Goal: Task Accomplishment & Management: Use online tool/utility

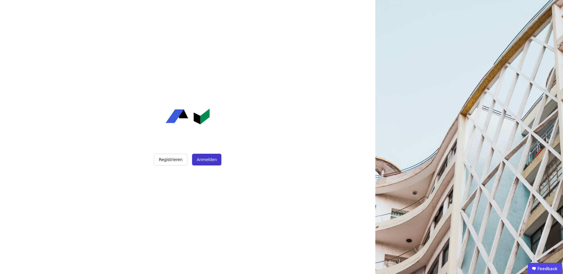
click at [207, 160] on button "Anmelden" at bounding box center [206, 160] width 29 height 12
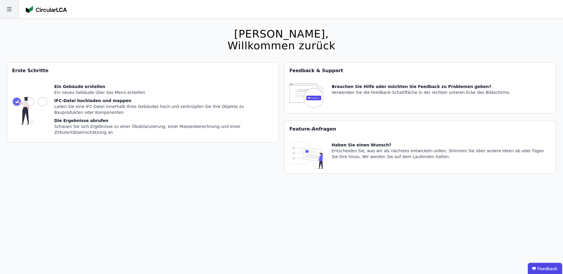
click at [8, 8] on icon at bounding box center [9, 9] width 18 height 18
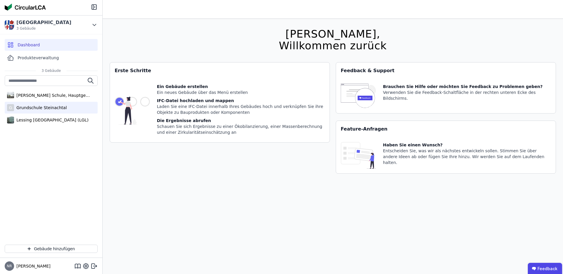
click at [57, 103] on div "G Grundschule Steinachtal" at bounding box center [51, 108] width 93 height 12
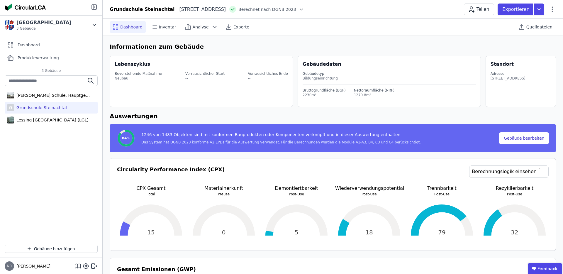
click at [93, 7] on icon at bounding box center [93, 7] width 0 height 5
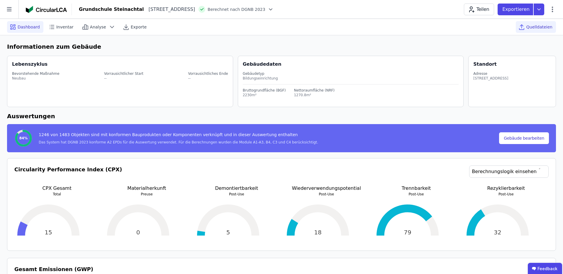
click at [545, 26] on span "Quelldateien" at bounding box center [539, 27] width 26 height 6
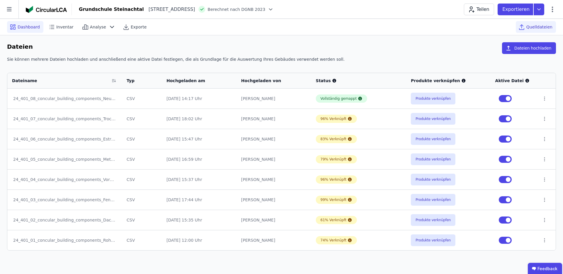
click at [21, 26] on span "Dashboard" at bounding box center [29, 27] width 22 height 6
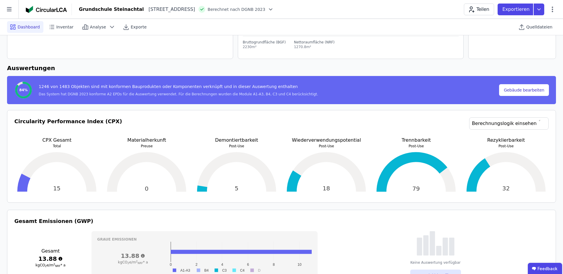
scroll to position [49, 0]
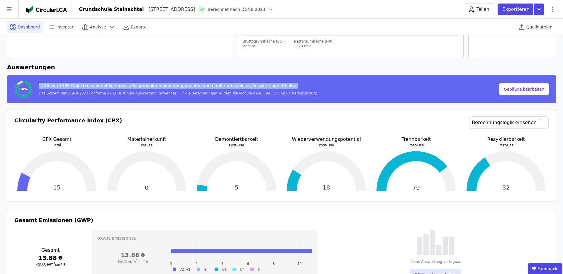
drag, startPoint x: 38, startPoint y: 84, endPoint x: 339, endPoint y: 85, distance: 300.9
click at [339, 85] on div "84% 1246 von 1483 Objekten sind mit konformen Bauprodukten oder Komponenten ver…" at bounding box center [256, 89] width 485 height 19
drag, startPoint x: 339, startPoint y: 85, endPoint x: 39, endPoint y: 85, distance: 300.6
click at [39, 85] on div "84% 1246 von 1483 Objekten sind mit konformen Bauprodukten oder Komponenten ver…" at bounding box center [256, 89] width 485 height 19
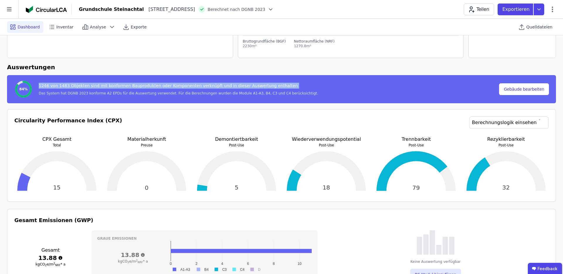
click at [39, 85] on div "1246 von 1483 Objekten sind mit konformen Bauprodukten oder Komponenten verknüp…" at bounding box center [178, 87] width 279 height 8
drag, startPoint x: 39, startPoint y: 85, endPoint x: 283, endPoint y: 86, distance: 244.6
click at [284, 86] on div "1246 von 1483 Objekten sind mit konformen Bauprodukten oder Komponenten verknüp…" at bounding box center [178, 87] width 279 height 8
click at [283, 86] on div "1246 von 1483 Objekten sind mit konformen Bauprodukten oder Komponenten verknüp…" at bounding box center [178, 87] width 279 height 8
drag, startPoint x: 283, startPoint y: 86, endPoint x: 26, endPoint y: 87, distance: 256.9
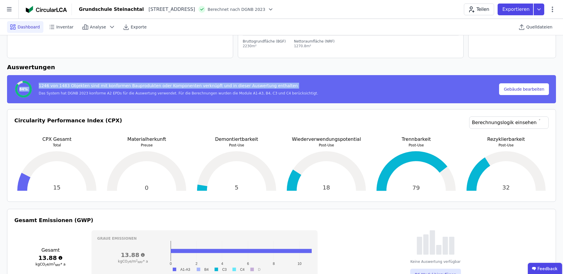
click at [27, 87] on div "84% 1246 von 1483 Objekten sind mit konformen Bauprodukten oder Komponenten ver…" at bounding box center [256, 89] width 485 height 19
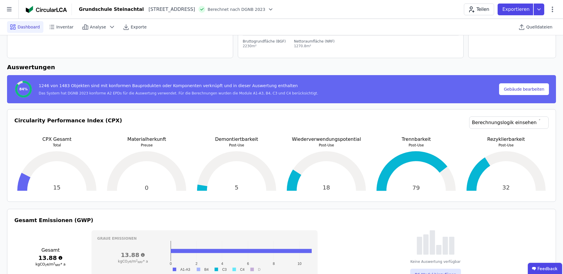
click at [26, 87] on span "84%" at bounding box center [23, 89] width 9 height 5
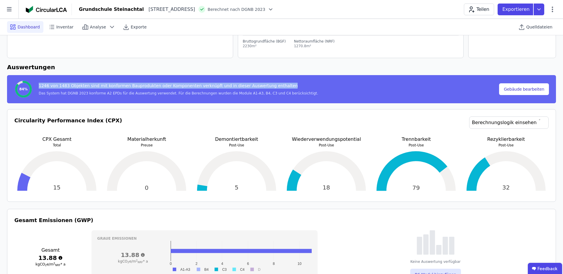
drag, startPoint x: 38, startPoint y: 86, endPoint x: 283, endPoint y: 85, distance: 245.4
click at [283, 85] on div "1246 von 1483 Objekten sind mit konformen Bauprodukten oder Komponenten verknüp…" at bounding box center [175, 89] width 285 height 13
click at [283, 85] on div "1246 von 1483 Objekten sind mit konformen Bauprodukten oder Komponenten verknüp…" at bounding box center [178, 87] width 279 height 8
drag, startPoint x: 283, startPoint y: 85, endPoint x: 38, endPoint y: 83, distance: 245.4
click at [38, 83] on div "1246 von 1483 Objekten sind mit konformen Bauprodukten oder Komponenten verknüp…" at bounding box center [175, 89] width 285 height 13
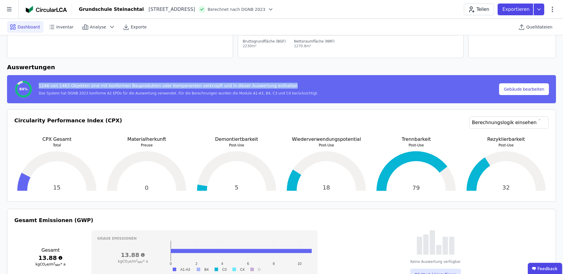
click at [38, 83] on div "1246 von 1483 Objekten sind mit konformen Bauprodukten oder Komponenten verknüp…" at bounding box center [175, 89] width 285 height 13
drag, startPoint x: 38, startPoint y: 83, endPoint x: 273, endPoint y: 86, distance: 235.8
click at [273, 85] on div "1246 von 1483 Objekten sind mit konformen Bauprodukten oder Komponenten verknüp…" at bounding box center [175, 89] width 285 height 13
click at [273, 86] on div "1246 von 1483 Objekten sind mit konformen Bauprodukten oder Komponenten verknüp…" at bounding box center [178, 87] width 279 height 8
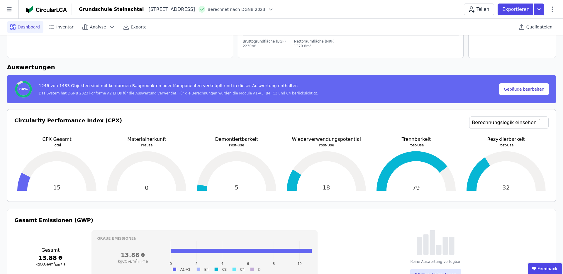
click at [242, 65] on h6 "Auswertungen" at bounding box center [281, 67] width 549 height 9
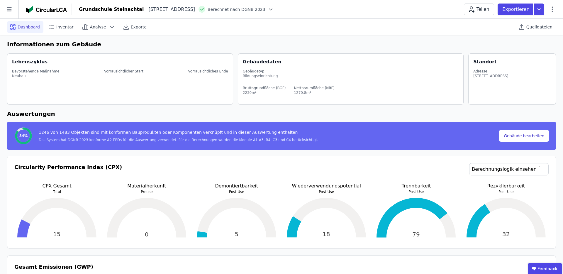
scroll to position [0, 0]
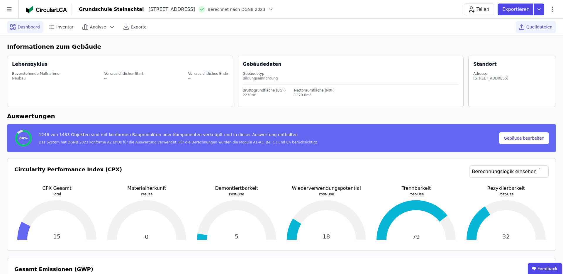
click at [542, 29] on span "Quelldateien" at bounding box center [539, 27] width 26 height 6
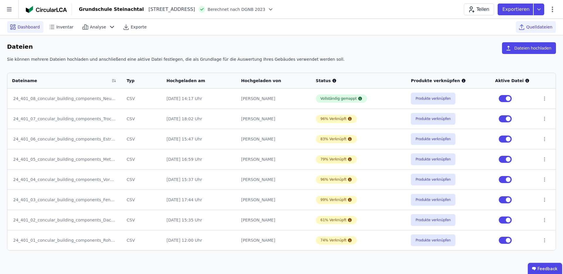
click at [17, 30] on div "Dashboard" at bounding box center [25, 27] width 36 height 12
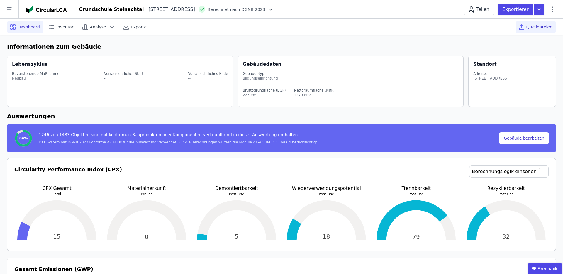
click at [535, 31] on div "Quelldateien" at bounding box center [536, 27] width 40 height 12
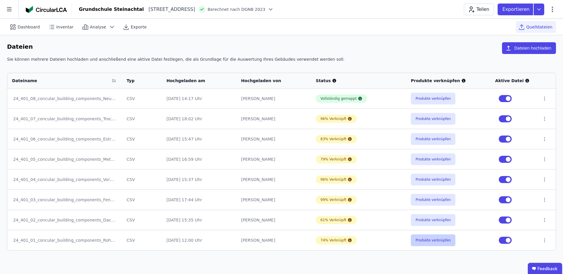
click at [431, 239] on button "Produkte verknüpfen" at bounding box center [433, 240] width 45 height 12
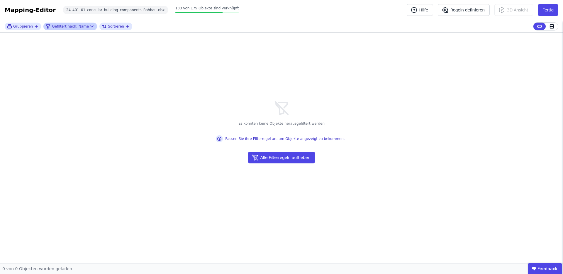
click at [89, 26] on icon at bounding box center [92, 26] width 6 height 6
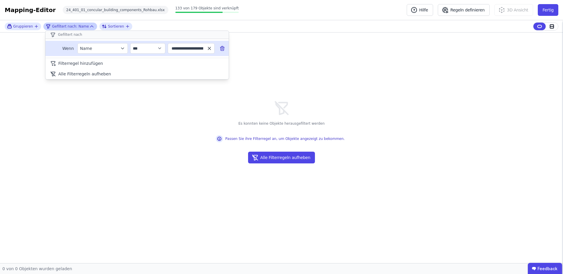
click at [209, 50] on icon "button" at bounding box center [209, 48] width 5 height 5
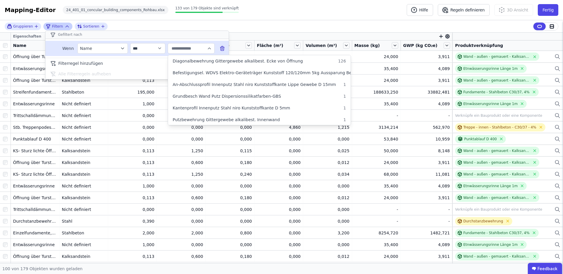
click at [196, 49] on input "text" at bounding box center [188, 48] width 36 height 11
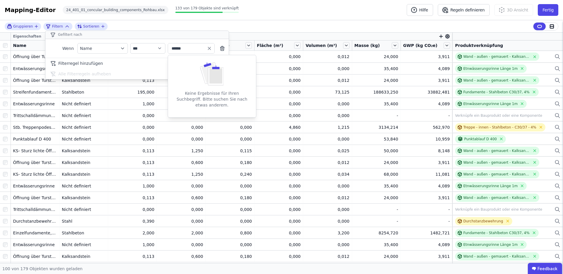
type input "******"
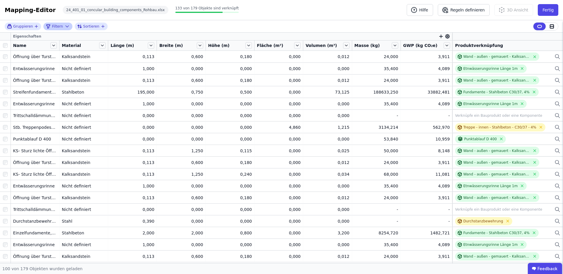
click at [67, 26] on icon at bounding box center [67, 26] width 3 height 1
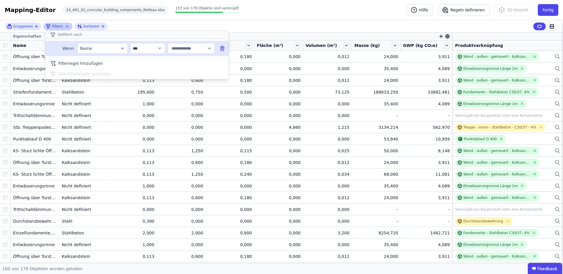
click at [182, 45] on input "text" at bounding box center [188, 48] width 36 height 11
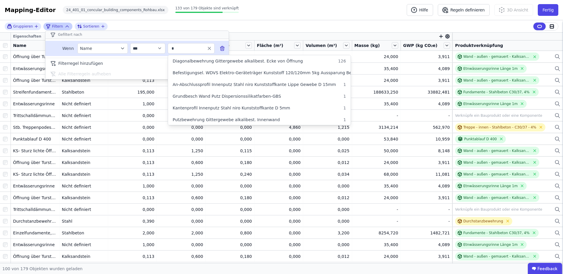
type input "*"
click at [168, 43] on button "*" at bounding box center [191, 48] width 46 height 11
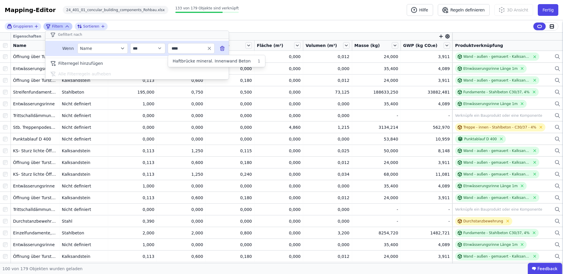
type input "***"
click at [222, 48] on icon at bounding box center [222, 48] width 0 height 1
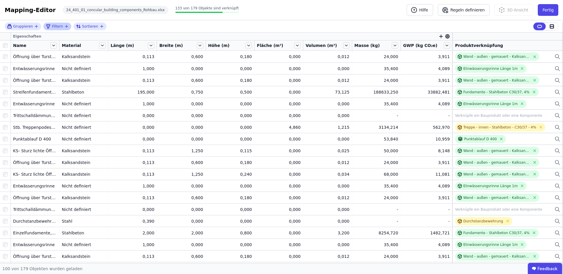
click at [64, 27] on icon "filter_by" at bounding box center [66, 26] width 5 height 5
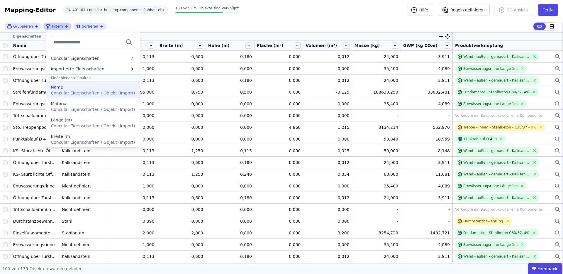
click at [98, 91] on span "Concular Eigenschaften / Objekt (Import)" at bounding box center [93, 93] width 84 height 5
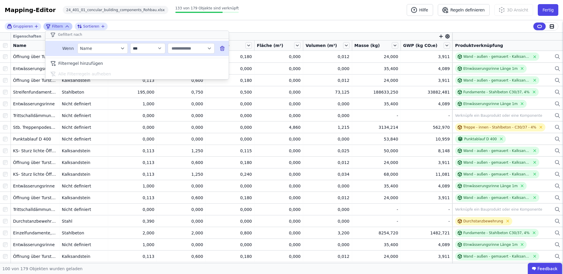
click at [174, 48] on input "text" at bounding box center [188, 48] width 36 height 11
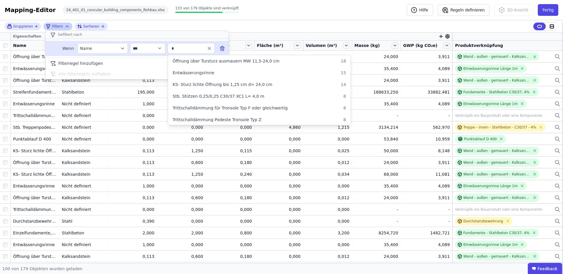
type input "*"
click at [168, 43] on button "*" at bounding box center [191, 48] width 46 height 11
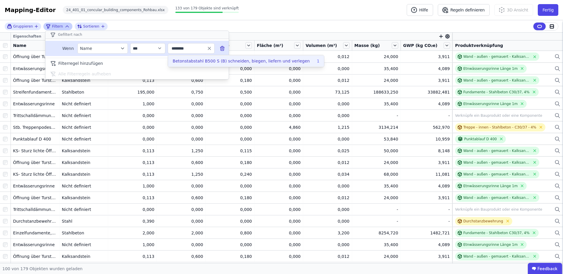
type input "*******"
click at [200, 58] on span "Betonstabstahl B500 S (B) schneiden, biegen, liefern und verlegen" at bounding box center [241, 61] width 137 height 6
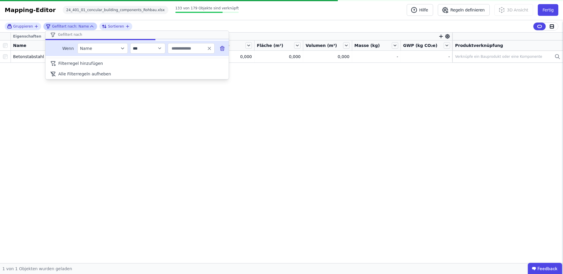
type input "**********"
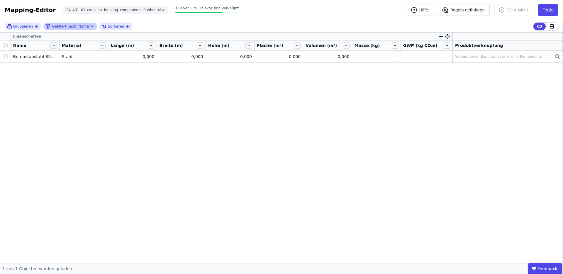
click at [316, 21] on div "Gruppieren Gefiltert nach: Name Sortieren" at bounding box center [281, 26] width 563 height 12
click at [396, 46] on icon at bounding box center [395, 45] width 2 height 1
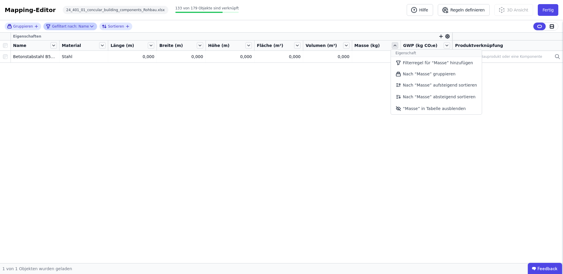
click at [397, 46] on icon at bounding box center [395, 45] width 6 height 6
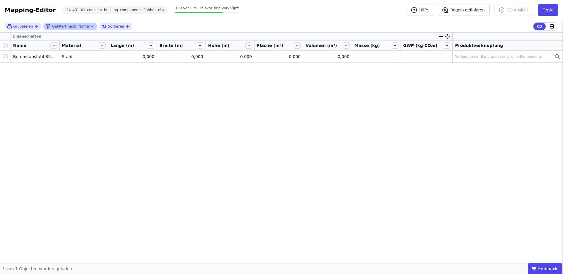
click at [137, 108] on div "Eigenschaften Name Material Länge (m) Breite (m) Höhe (m) Fläche (m²) Volumen (…" at bounding box center [281, 148] width 563 height 230
click at [543, 8] on button "Fertig" at bounding box center [548, 10] width 21 height 12
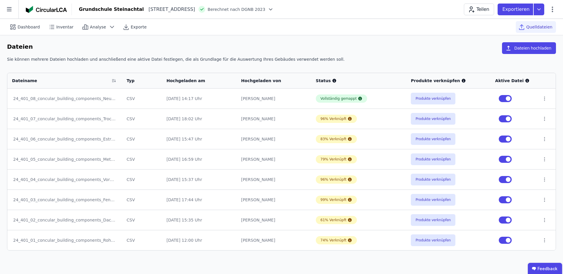
click at [294, 193] on td "[PERSON_NAME]" at bounding box center [273, 199] width 75 height 20
click at [439, 194] on button "Produkte verknüpfen" at bounding box center [433, 200] width 45 height 12
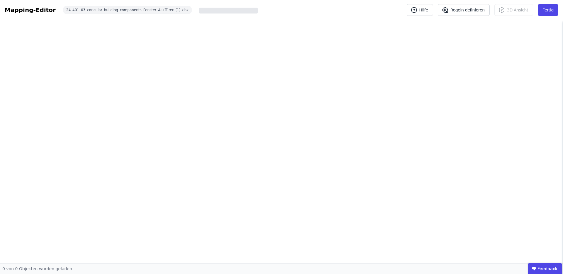
click at [436, 200] on div at bounding box center [281, 141] width 563 height 243
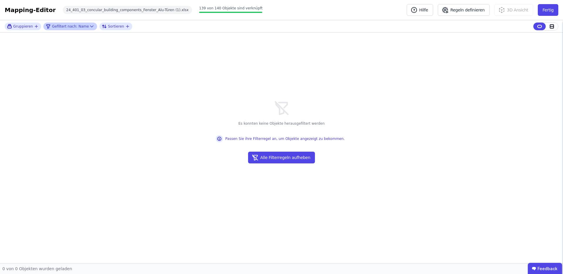
click at [91, 26] on icon at bounding box center [92, 26] width 6 height 6
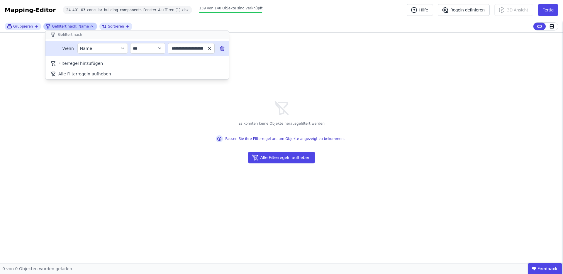
click at [209, 49] on icon "button" at bounding box center [209, 48] width 5 height 5
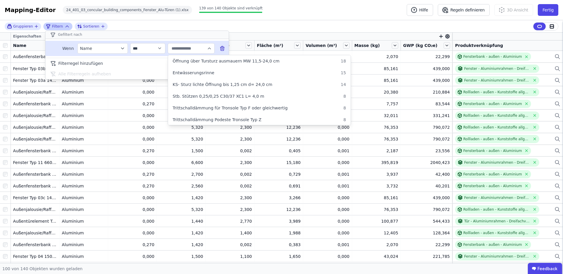
click at [220, 50] on icon at bounding box center [222, 48] width 6 height 6
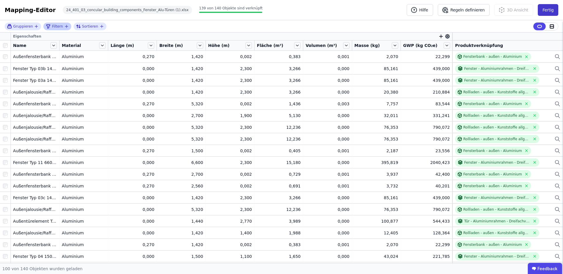
click at [546, 11] on button "Fertig" at bounding box center [548, 10] width 21 height 12
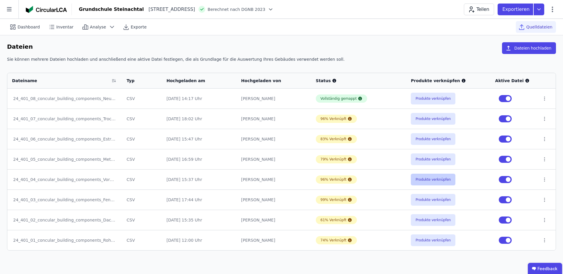
click at [447, 180] on button "Produkte verknüpfen" at bounding box center [433, 180] width 45 height 12
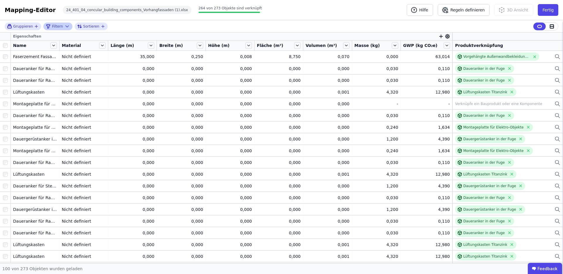
click at [64, 24] on icon at bounding box center [67, 26] width 6 height 6
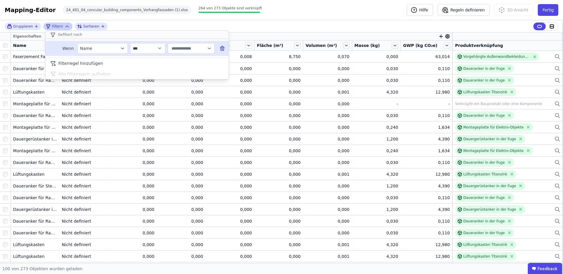
click at [223, 48] on icon at bounding box center [223, 48] width 0 height 1
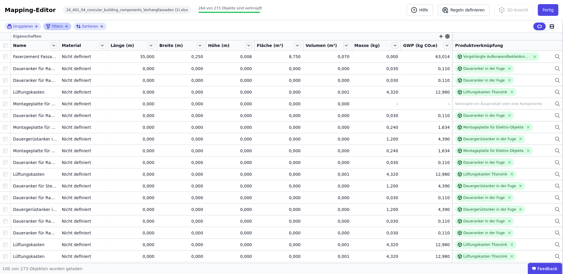
click at [67, 27] on icon "filter_by" at bounding box center [66, 26] width 5 height 5
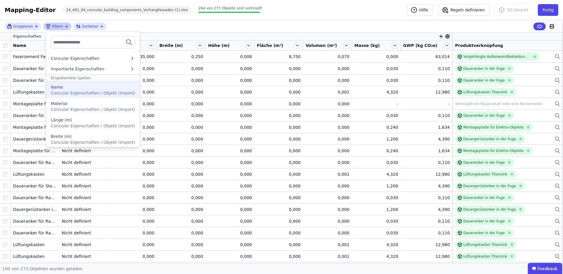
click at [85, 92] on span "Concular Eigenschaften / Objekt (Import)" at bounding box center [93, 93] width 84 height 5
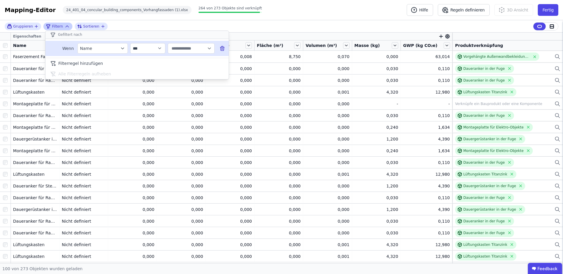
click at [194, 46] on input "text" at bounding box center [188, 48] width 36 height 11
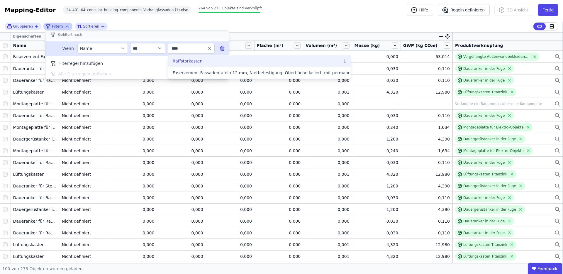
click at [203, 60] on div "Raffstorkasten 1" at bounding box center [259, 61] width 173 height 6
type input "**********"
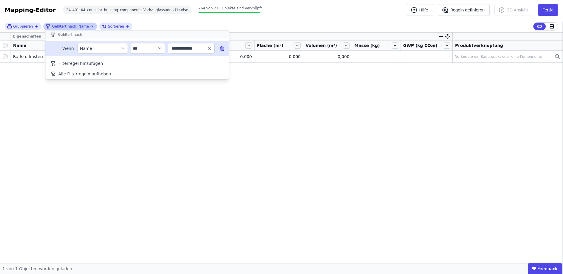
click at [283, 21] on div "**********" at bounding box center [281, 26] width 563 height 12
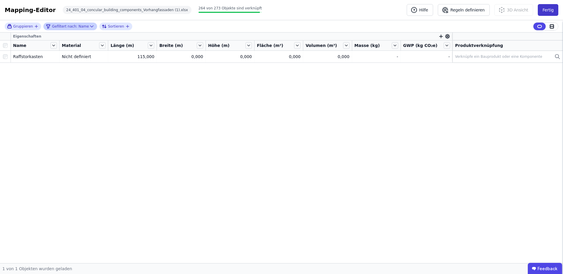
click at [547, 12] on button "Fertig" at bounding box center [548, 10] width 21 height 12
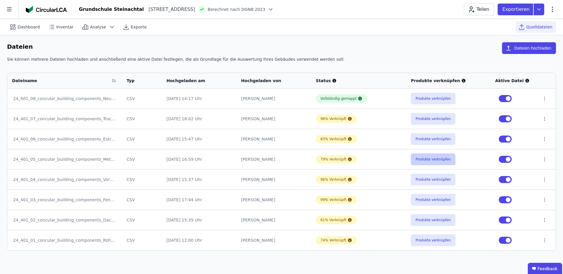
click at [419, 159] on button "Produkte verknüpfen" at bounding box center [433, 159] width 45 height 12
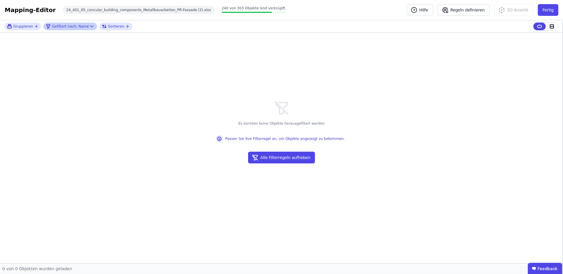
click at [90, 26] on icon at bounding box center [91, 26] width 3 height 1
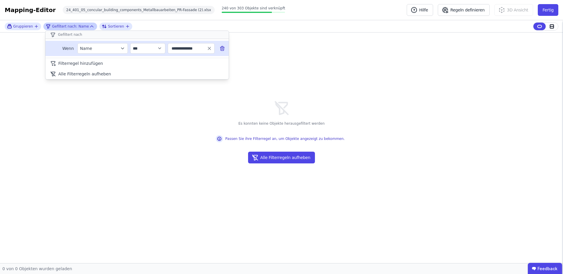
click at [221, 48] on icon at bounding box center [222, 48] width 6 height 6
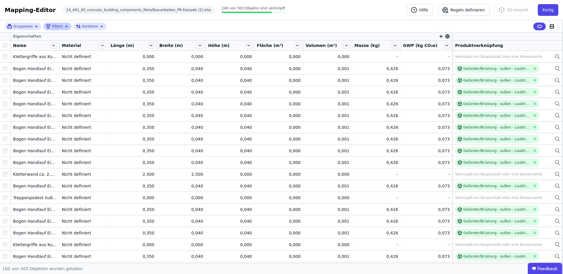
click at [66, 28] on icon "filter_by" at bounding box center [66, 26] width 5 height 5
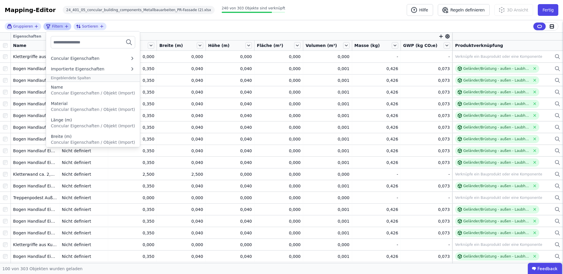
click at [104, 43] on div at bounding box center [93, 42] width 84 height 12
click at [80, 44] on input "text" at bounding box center [74, 42] width 43 height 11
type input "********"
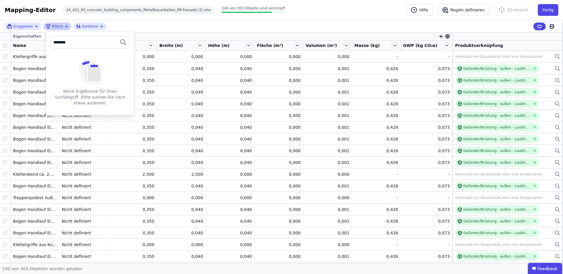
click at [68, 44] on input "********" at bounding box center [74, 42] width 43 height 11
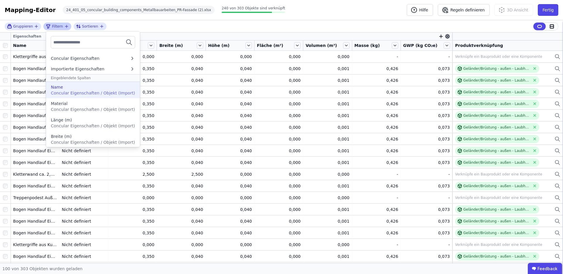
click at [78, 92] on span "Concular Eigenschaften / Objekt (Import)" at bounding box center [93, 93] width 84 height 5
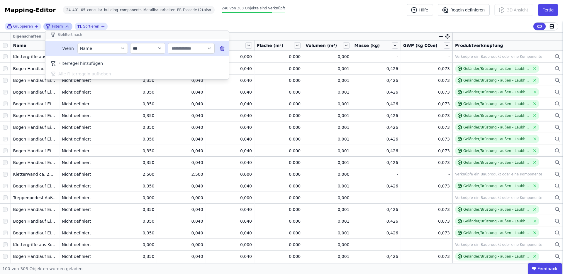
click at [180, 48] on input "text" at bounding box center [188, 48] width 36 height 11
click at [234, 84] on div "Kletterwand ca. 2,50*2,50 1" at bounding box center [212, 85] width 79 height 6
type input "**********"
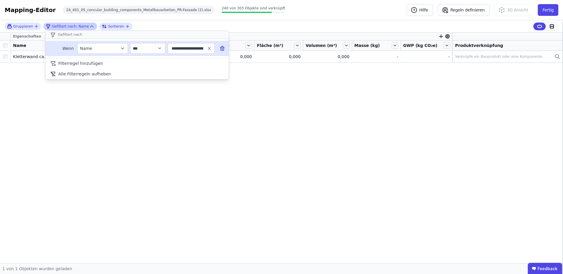
click at [270, 105] on div "**********" at bounding box center [281, 141] width 563 height 243
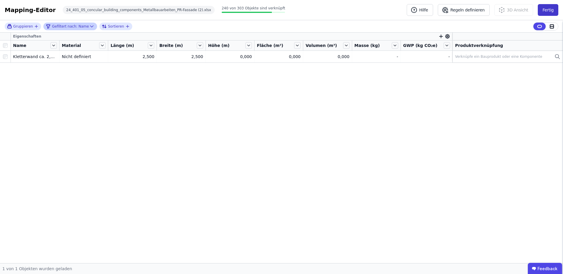
click at [550, 10] on button "Fertig" at bounding box center [548, 10] width 21 height 12
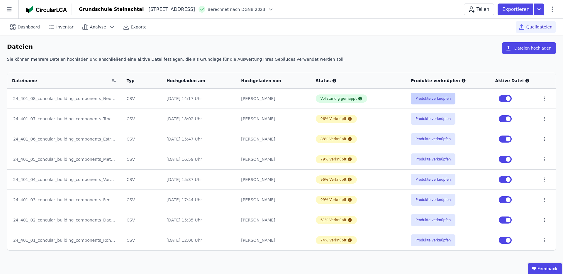
click at [432, 98] on button "Produkte verknüpfen" at bounding box center [433, 99] width 45 height 12
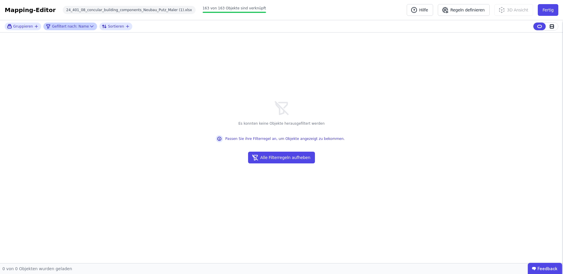
click at [89, 27] on icon at bounding box center [92, 26] width 6 height 6
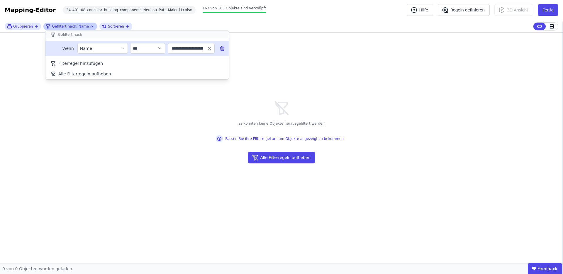
click at [223, 48] on icon at bounding box center [222, 48] width 6 height 6
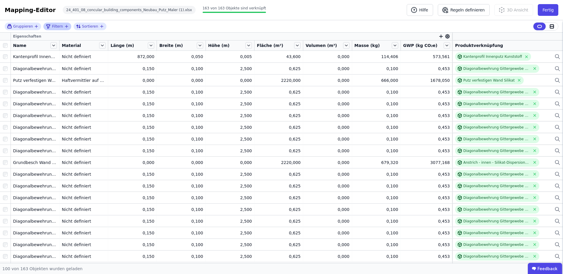
click at [66, 27] on icon "filter_by" at bounding box center [66, 26] width 5 height 5
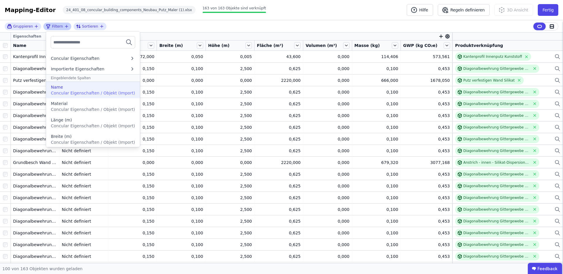
click at [86, 92] on span "Concular Eigenschaften / Objekt (Import)" at bounding box center [93, 93] width 84 height 5
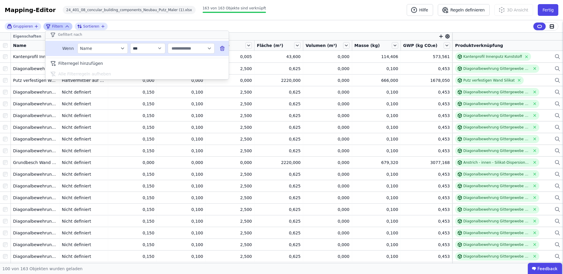
click at [206, 48] on input "text" at bounding box center [188, 48] width 36 height 11
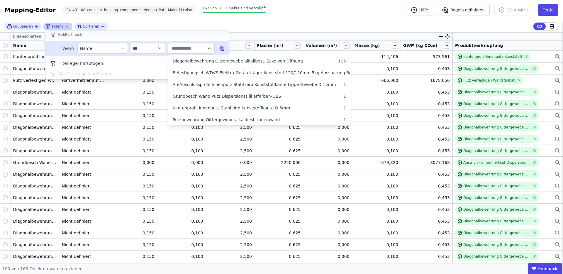
paste input "**********"
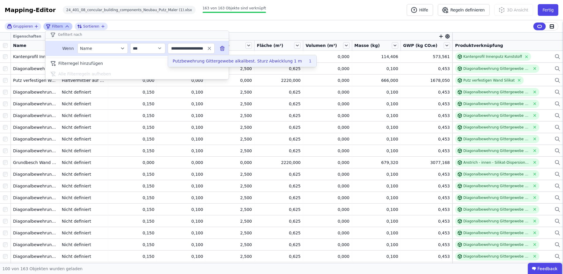
type input "**********"
click at [205, 59] on span "Putzbewehrung Gittergewebe alkalibest. Sturz Abwicklung 1 m" at bounding box center [237, 61] width 129 height 6
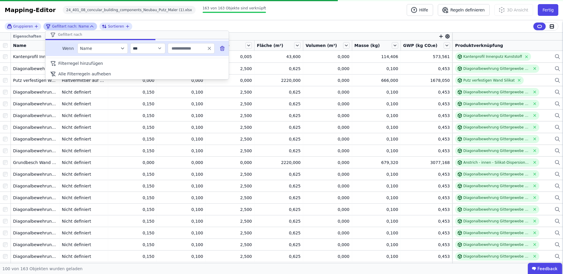
type input "**********"
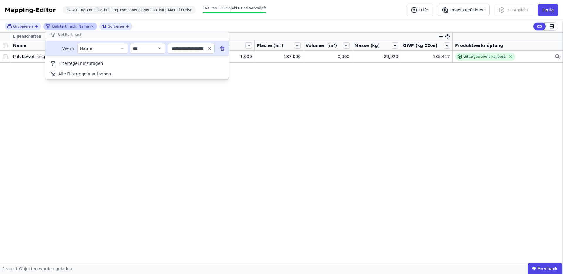
click at [309, 8] on div "Mapping-Editor Hilfe Regeln definieren 3D Ansicht Fertig 24_401_08_concular_bui…" at bounding box center [281, 10] width 563 height 20
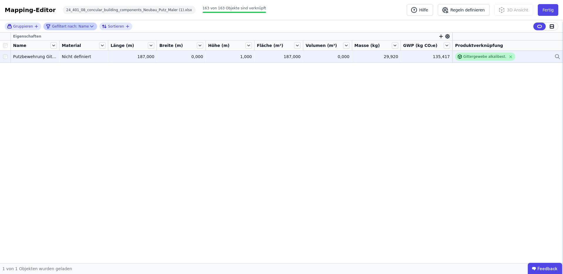
click at [485, 56] on div "Gittergewebe alkalibest." at bounding box center [484, 56] width 43 height 5
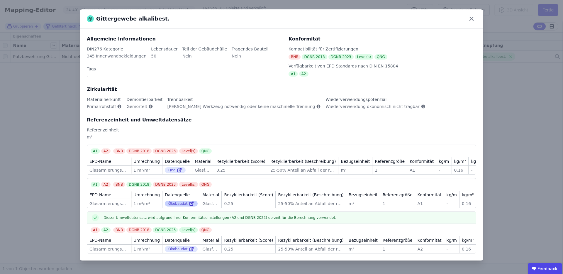
click at [191, 202] on icon at bounding box center [191, 203] width 3 height 3
click at [471, 19] on icon at bounding box center [472, 19] width 4 height 4
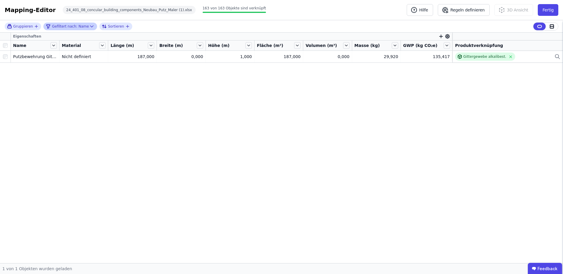
click at [90, 27] on icon at bounding box center [92, 26] width 6 height 6
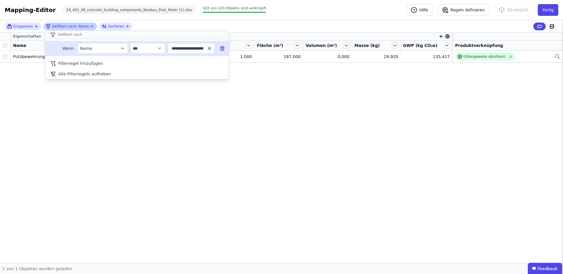
click at [207, 46] on icon "button" at bounding box center [209, 48] width 5 height 5
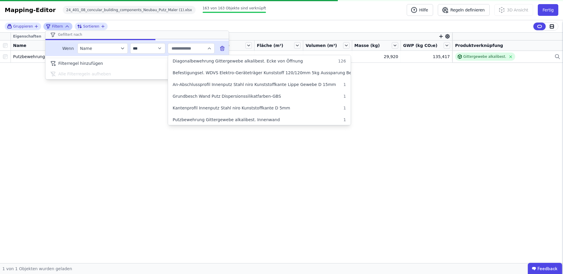
paste input "**********"
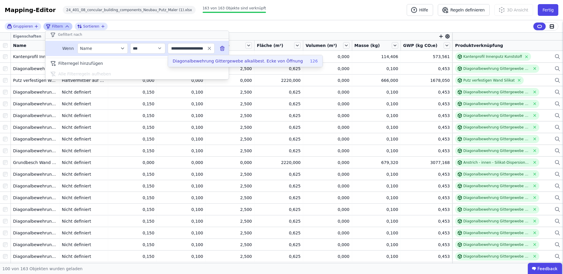
type input "**********"
click at [202, 60] on span "Diagonalbewehrung Gittergewebe alkalibest. Ecke von Öffnung" at bounding box center [238, 61] width 130 height 6
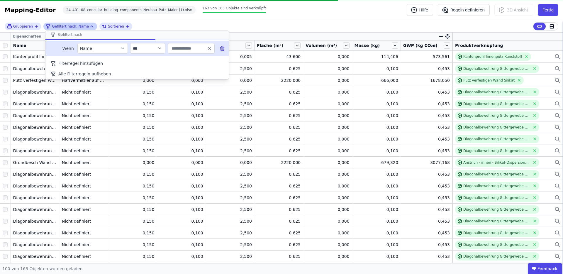
type input "**********"
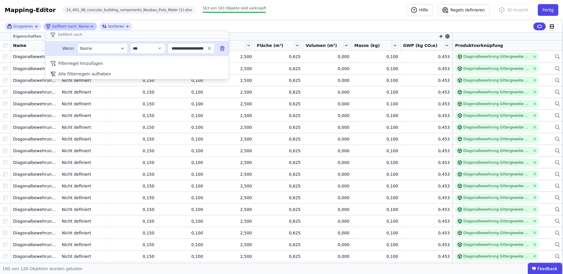
click at [282, 15] on div "Mapping-Editor Hilfe Regeln definieren 3D Ansicht Fertig 24_401_08_concular_bui…" at bounding box center [281, 10] width 563 height 20
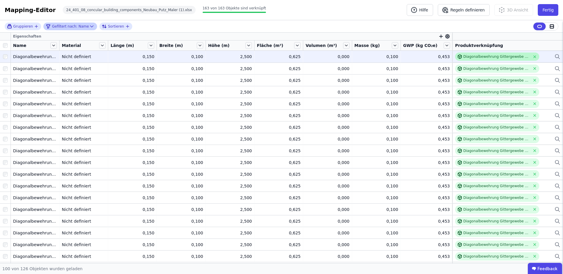
click at [489, 53] on div "Diagonalbewehrung Gittergewebe alkalibest." at bounding box center [497, 56] width 84 height 8
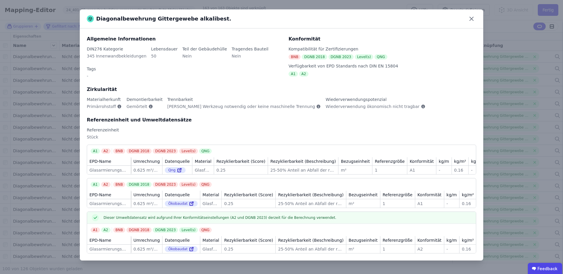
click at [466, 19] on div "Diagonalbewehrung Gittergewebe alkalibest." at bounding box center [281, 18] width 403 height 19
click at [469, 19] on icon at bounding box center [471, 18] width 9 height 9
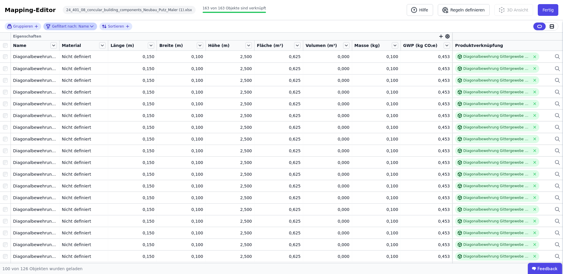
click at [91, 25] on icon at bounding box center [92, 26] width 6 height 6
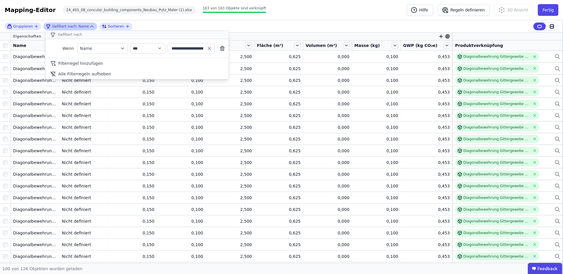
click at [91, 25] on icon at bounding box center [92, 26] width 6 height 6
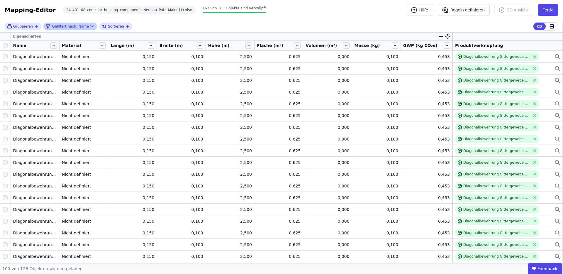
click at [91, 25] on icon at bounding box center [92, 26] width 6 height 6
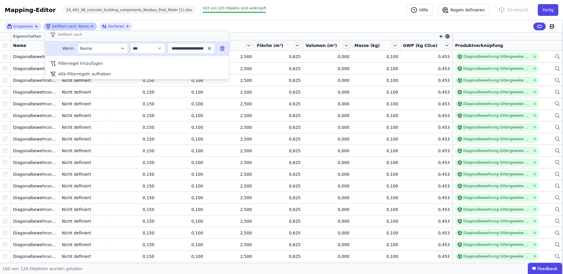
click at [208, 46] on icon "button" at bounding box center [209, 48] width 5 height 5
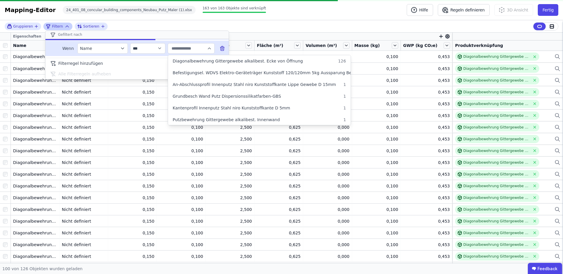
paste input "**********"
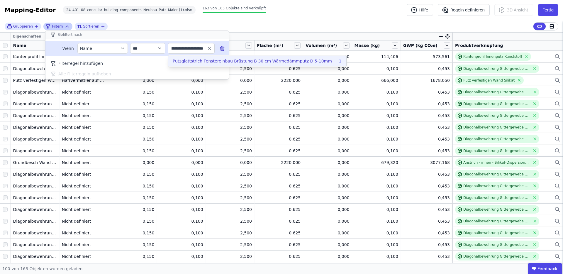
type input "**********"
click at [206, 58] on span "Putzglattstrich Fenstereinbau Brüstung B 30 cm Wärmedämmputz D 5-10mm" at bounding box center [252, 61] width 159 height 6
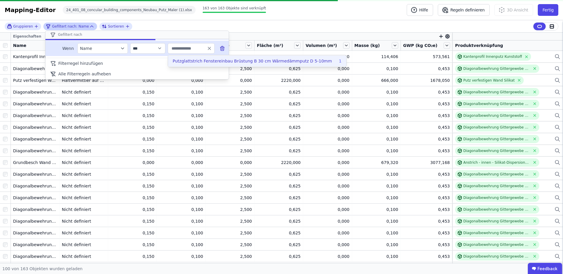
type input "**********"
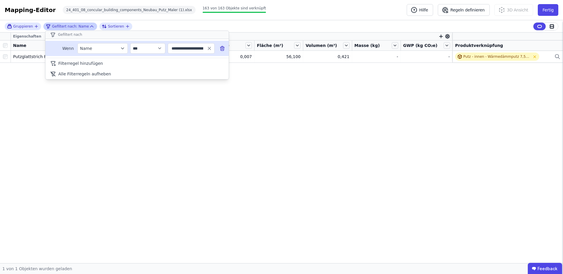
click at [253, 18] on div "Mapping-Editor Hilfe Regeln definieren 3D Ansicht Fertig 24_401_08_concular_bui…" at bounding box center [281, 10] width 563 height 20
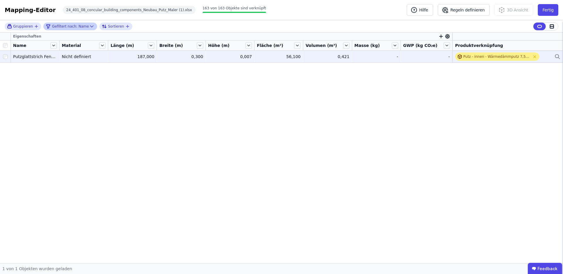
click at [502, 55] on div "Putz - innen - Wärmedämmputz 7,5mm" at bounding box center [496, 56] width 67 height 5
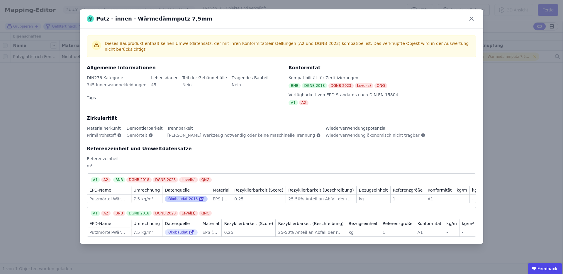
click at [194, 196] on div "Ökobaudat-2016" at bounding box center [186, 199] width 43 height 6
click at [202, 197] on icon at bounding box center [202, 197] width 1 height 1
